Goal: Task Accomplishment & Management: Complete application form

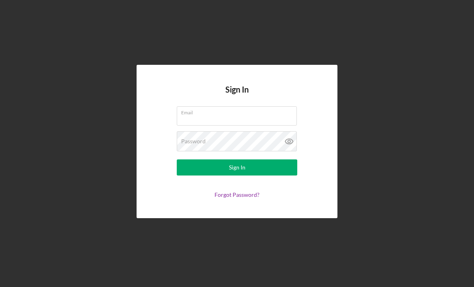
scroll to position [58, 0]
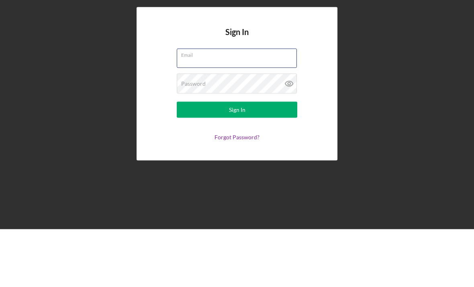
type input "[EMAIL_ADDRESS][DOMAIN_NAME]"
click at [237, 159] on button "Sign In" at bounding box center [237, 167] width 121 height 16
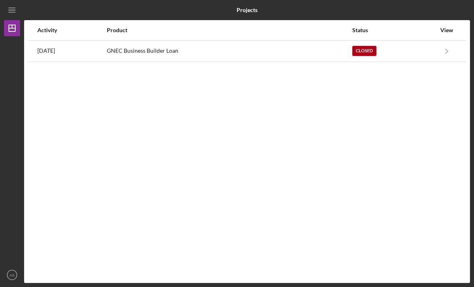
click at [446, 42] on icon "Icon/Navigate" at bounding box center [447, 51] width 18 height 18
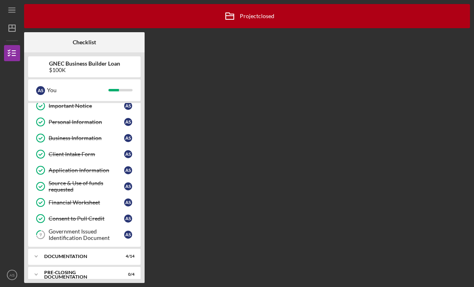
scroll to position [21, 0]
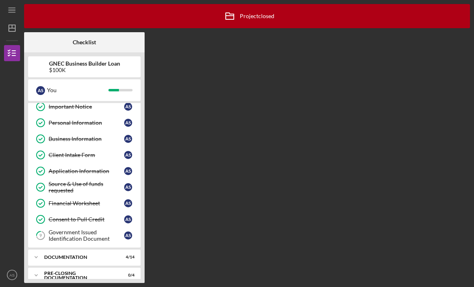
click at [67, 229] on div "Government Issued Identification Document" at bounding box center [87, 235] width 76 height 13
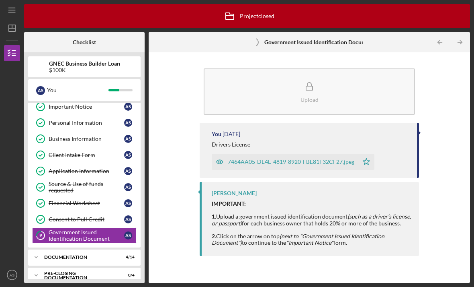
click at [55, 255] on div "Documentation" at bounding box center [79, 257] width 70 height 5
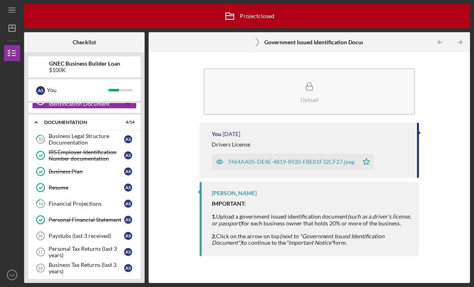
scroll to position [155, 0]
click at [75, 133] on div "Business Legal Structure Documentation" at bounding box center [87, 139] width 76 height 13
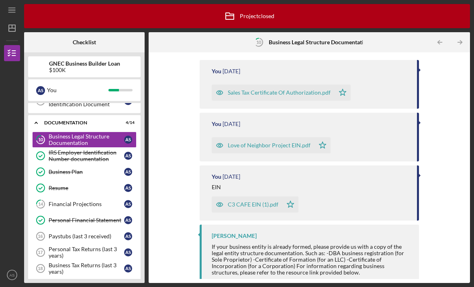
scroll to position [115, 0]
click at [60, 201] on div "Financial Projections" at bounding box center [87, 204] width 76 height 6
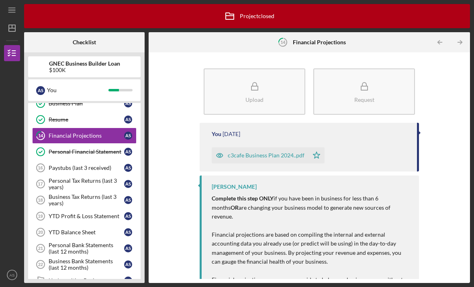
scroll to position [225, 0]
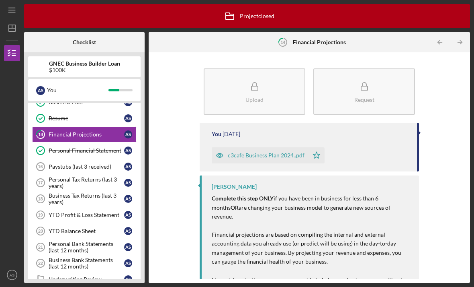
click at [65, 257] on div "Business Bank Statements (last 12 months)" at bounding box center [87, 263] width 76 height 13
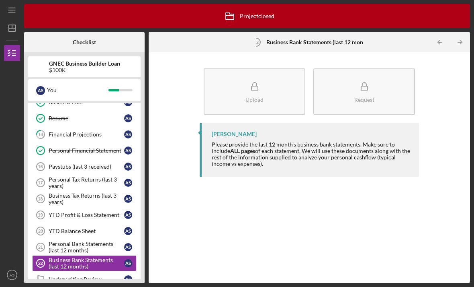
click at [255, 76] on icon "button" at bounding box center [255, 86] width 20 height 20
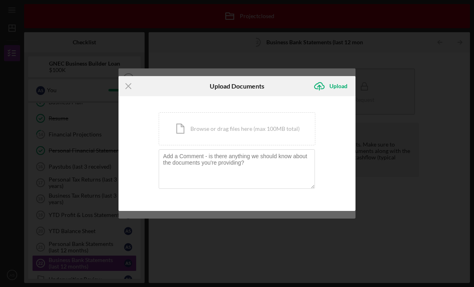
click at [329, 90] on icon "Icon/Upload" at bounding box center [320, 86] width 20 height 20
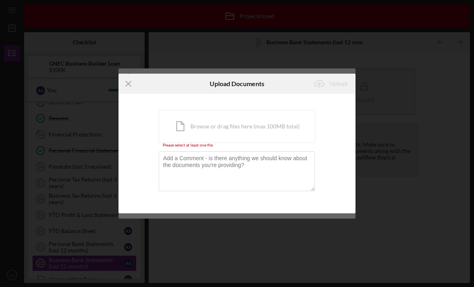
click at [219, 134] on div "Icon/Document Browse or drag files here (max 100MB total) Tap to choose files o…" at bounding box center [237, 126] width 157 height 33
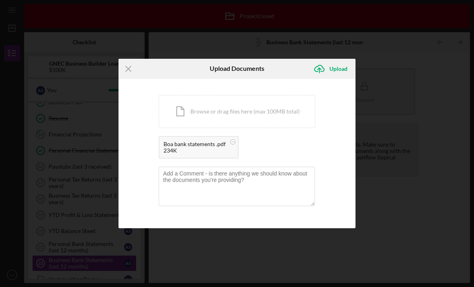
click at [337, 72] on div "Upload" at bounding box center [339, 69] width 18 height 16
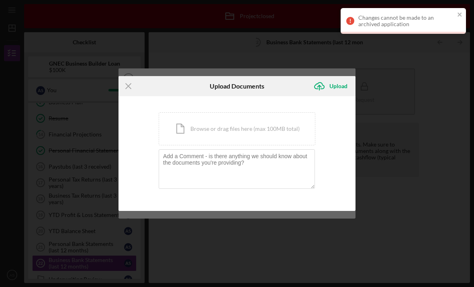
click at [133, 84] on icon "Icon/Menu Close" at bounding box center [129, 86] width 20 height 20
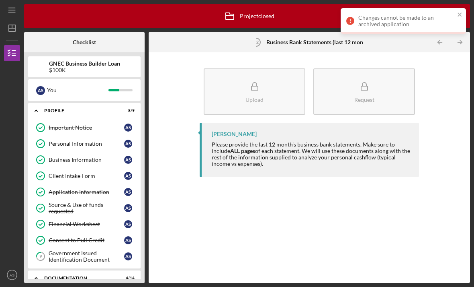
click at [460, 17] on icon "close" at bounding box center [461, 14] width 6 height 6
